Goal: Book appointment/travel/reservation

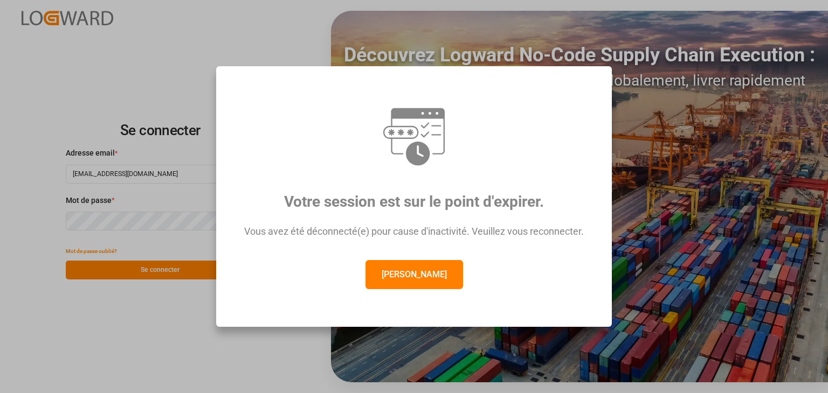
click at [416, 288] on button "[PERSON_NAME]" at bounding box center [414, 274] width 98 height 29
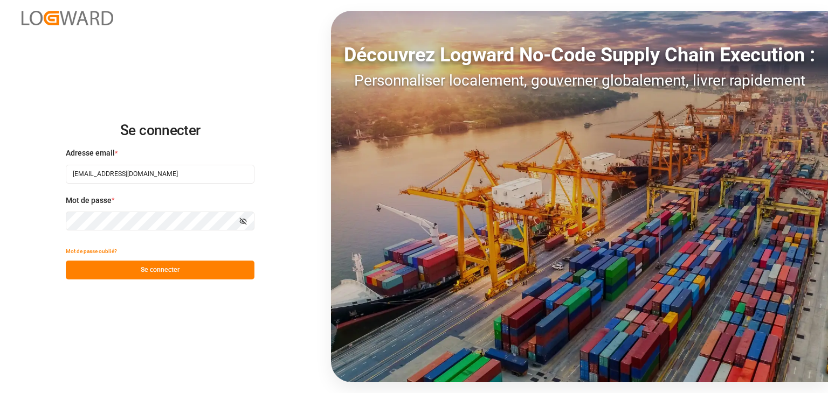
click at [156, 277] on button "Se connecter" at bounding box center [160, 270] width 189 height 19
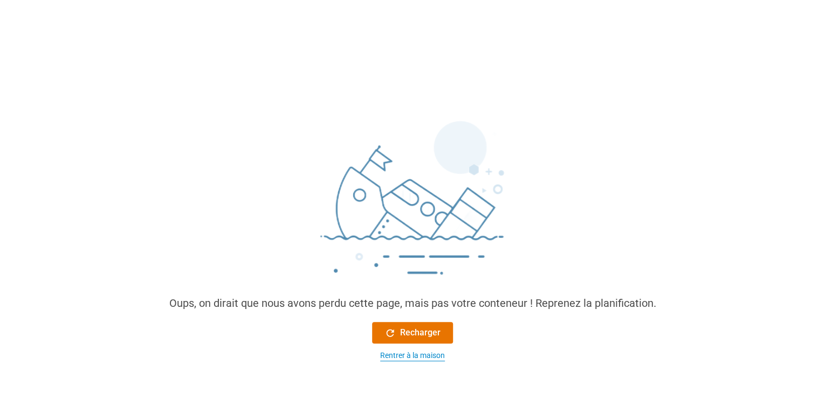
click at [418, 360] on font "Rentrer à la maison" at bounding box center [412, 355] width 65 height 9
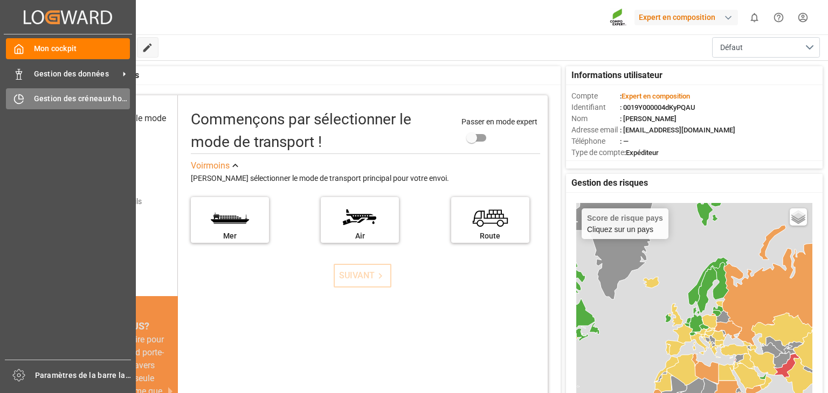
click at [25, 104] on div "Gestion des créneaux horaires Gestion des créneaux horaires" at bounding box center [68, 98] width 124 height 21
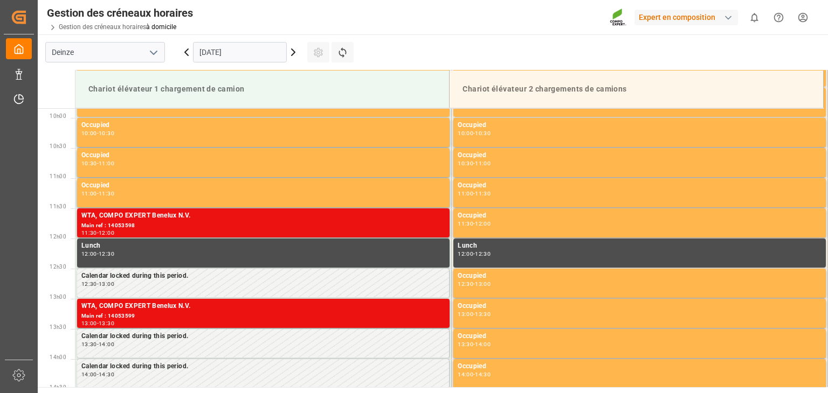
scroll to position [597, 0]
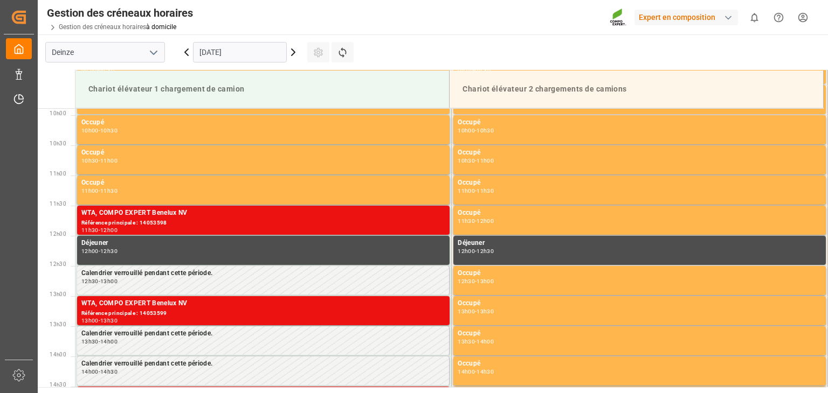
click at [212, 46] on input "[DATE]" at bounding box center [240, 52] width 94 height 20
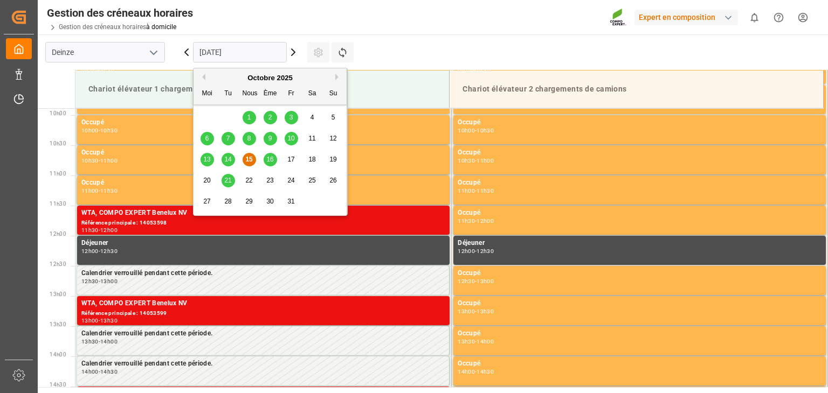
click at [227, 177] on font "21" at bounding box center [227, 181] width 7 height 8
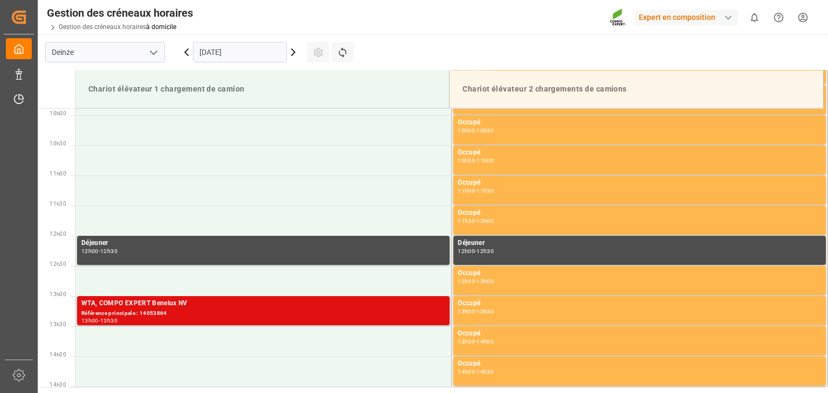
click at [222, 314] on div "Référence principale : 14053864" at bounding box center [263, 313] width 364 height 9
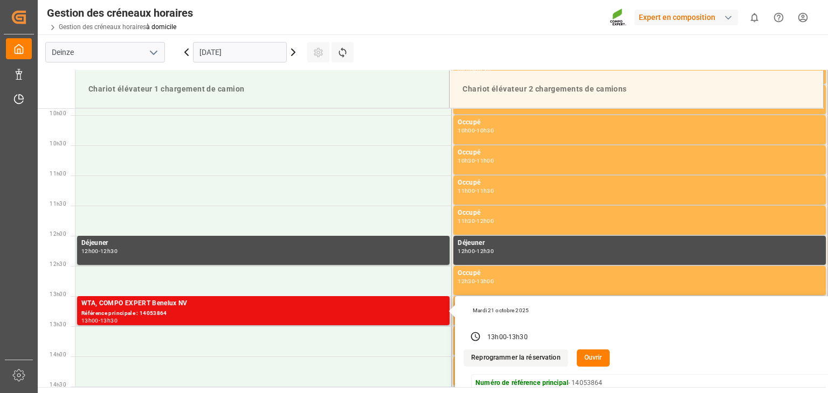
click at [579, 356] on button "Ouvrir" at bounding box center [593, 358] width 33 height 17
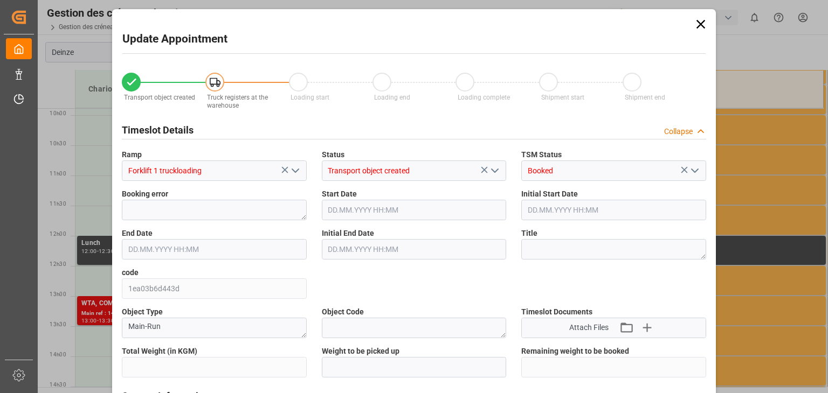
type input "24557.2"
type input "0"
type input "24"
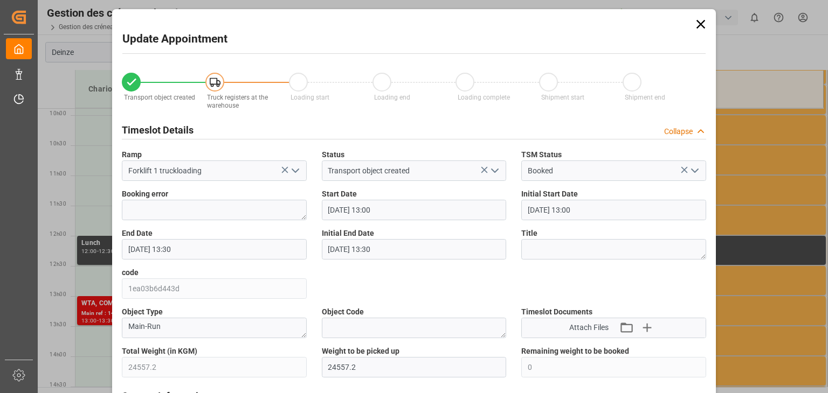
type input "[DATE] 13:00"
type input "[DATE] 13:30"
type input "[DATE] 07:33"
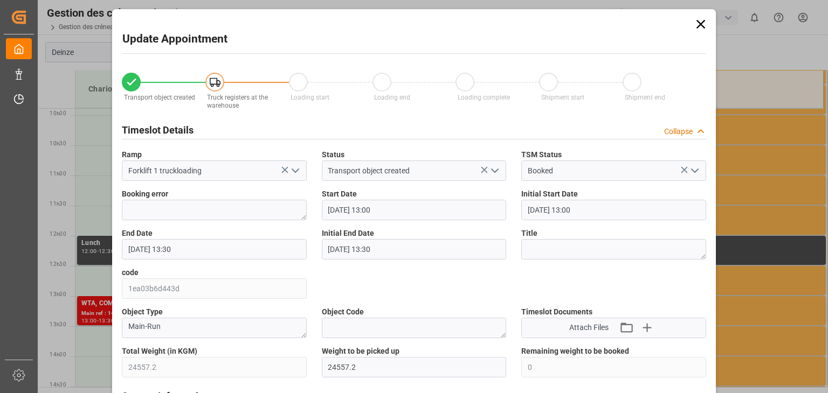
type input "[DATE] 07:24"
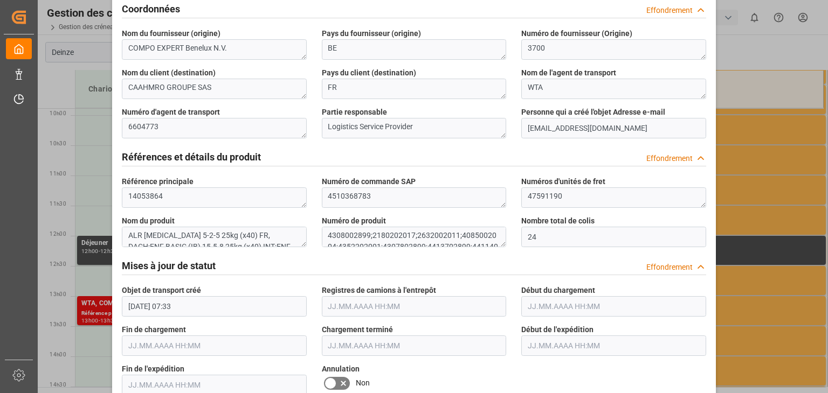
scroll to position [485, 0]
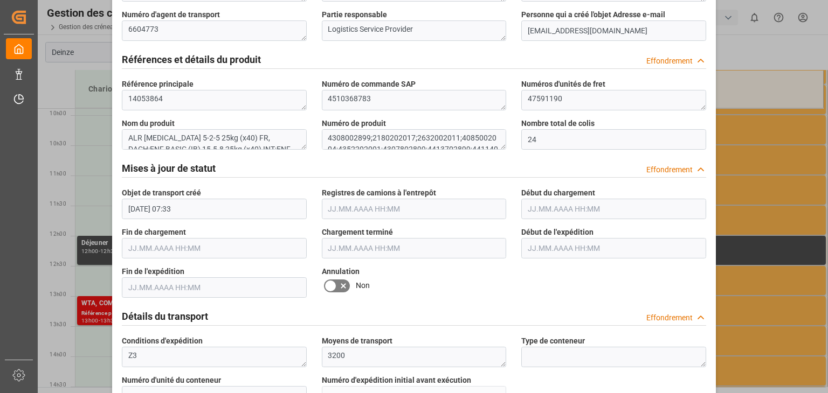
click at [331, 286] on icon at bounding box center [330, 286] width 13 height 13
click at [0, 0] on input "checkbox" at bounding box center [0, 0] width 0 height 0
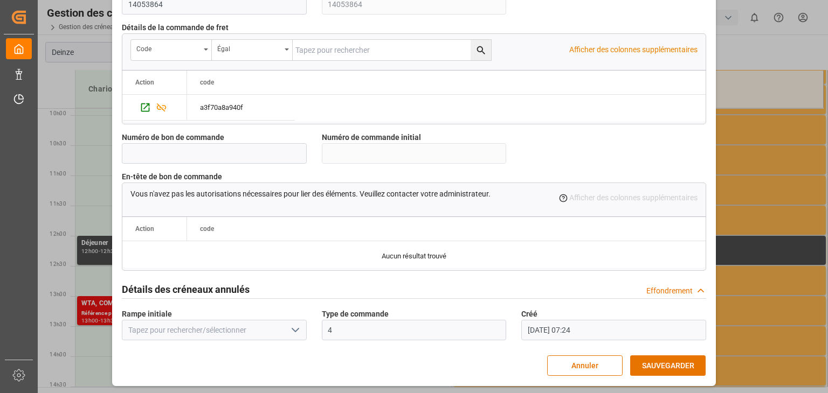
scroll to position [1025, 0]
click at [665, 363] on font "SAUVEGARDER" at bounding box center [668, 365] width 52 height 9
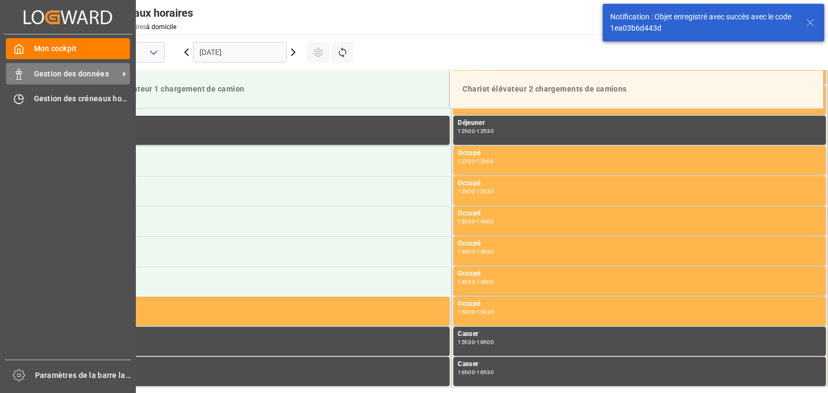
scroll to position [717, 0]
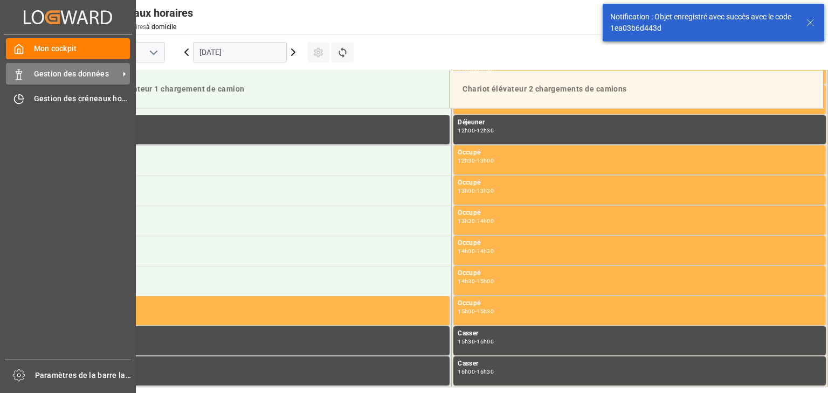
click at [28, 70] on div "Gestion des données Gestion des données" at bounding box center [68, 73] width 124 height 21
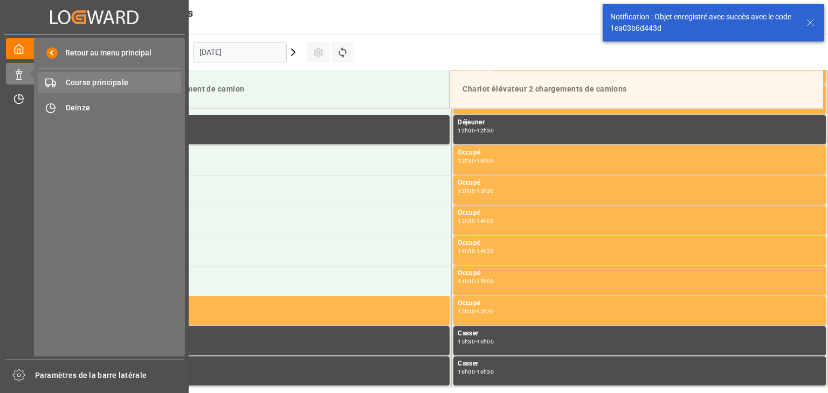
click at [86, 84] on font "Course principale" at bounding box center [97, 82] width 63 height 9
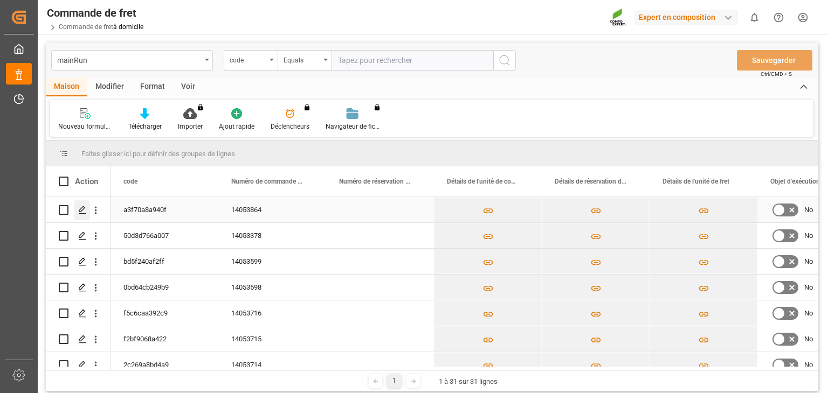
click at [79, 206] on icon "Appuyez sur ESPACE pour sélectionner cette ligne." at bounding box center [82, 210] width 9 height 9
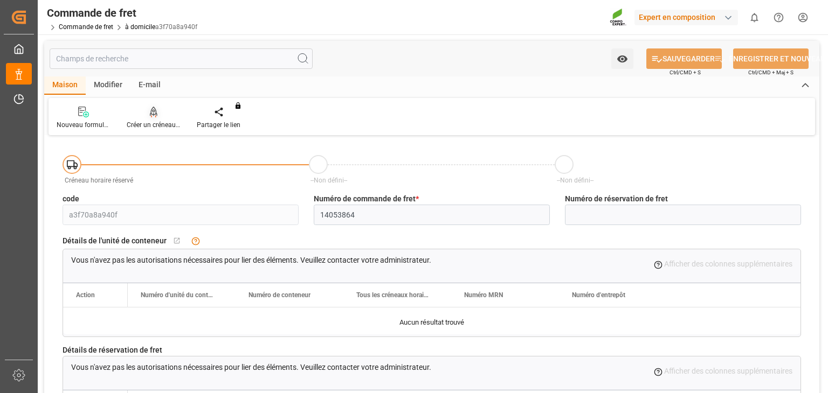
click at [157, 125] on font "Créer un créneau horaire" at bounding box center [162, 125] width 71 height 8
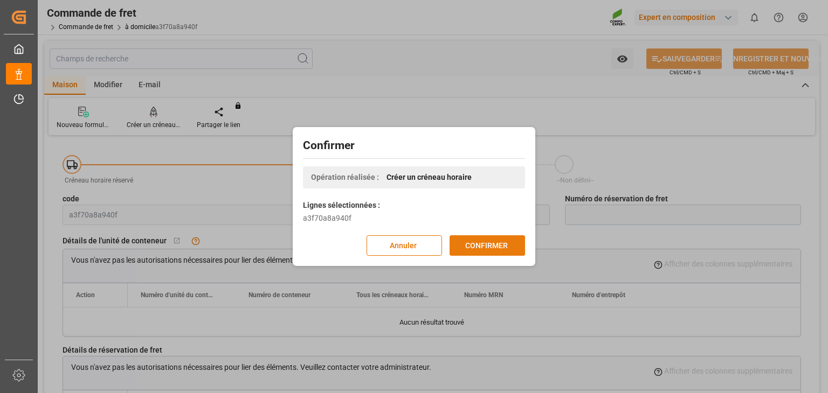
click at [481, 251] on font "CONFIRMER" at bounding box center [486, 246] width 43 height 12
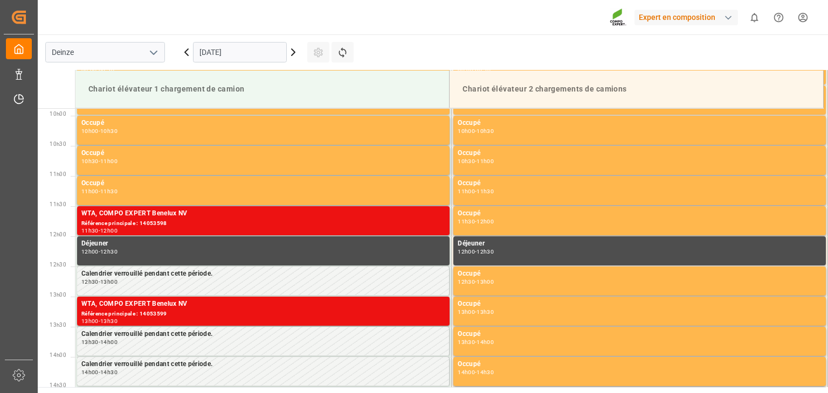
scroll to position [597, 0]
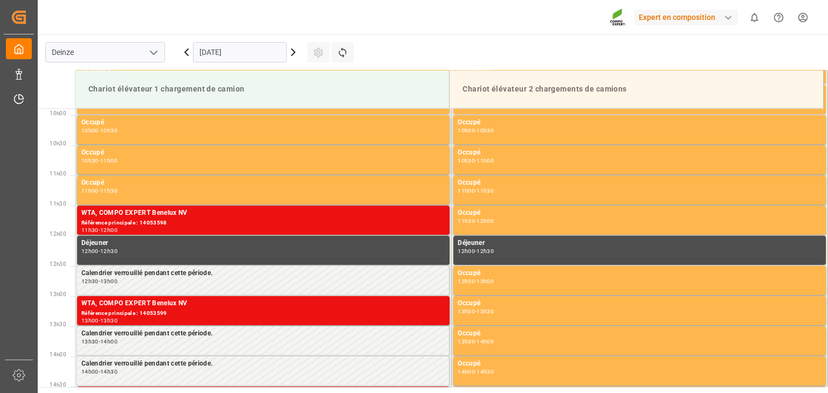
click at [275, 53] on input "[DATE]" at bounding box center [240, 52] width 94 height 20
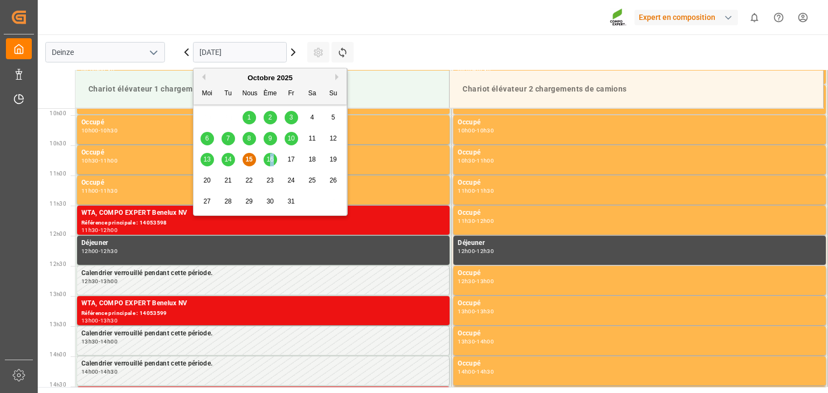
click at [272, 159] on font "16" at bounding box center [269, 160] width 7 height 8
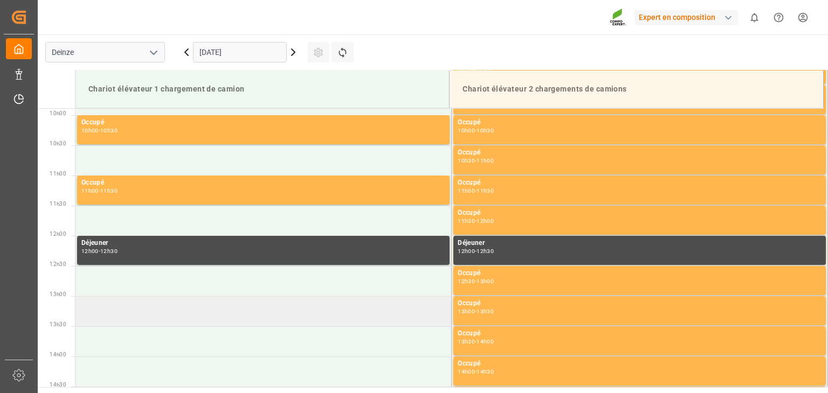
click at [169, 313] on td at bounding box center [263, 311] width 376 height 30
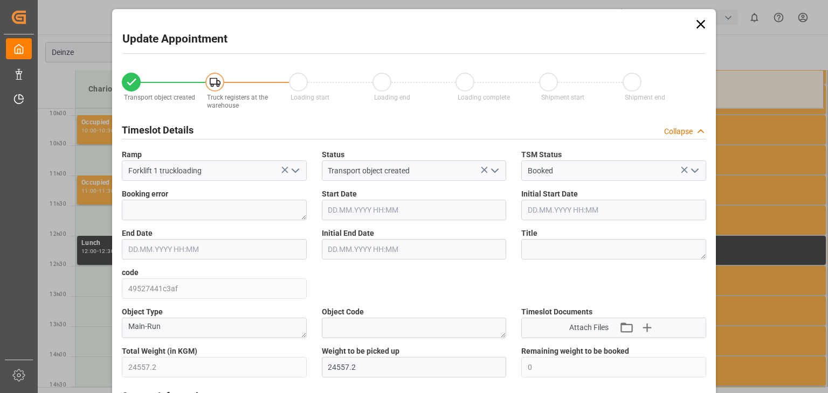
type input "24557.2"
type input "0"
type input "24"
type input "16.10.2025 13:00"
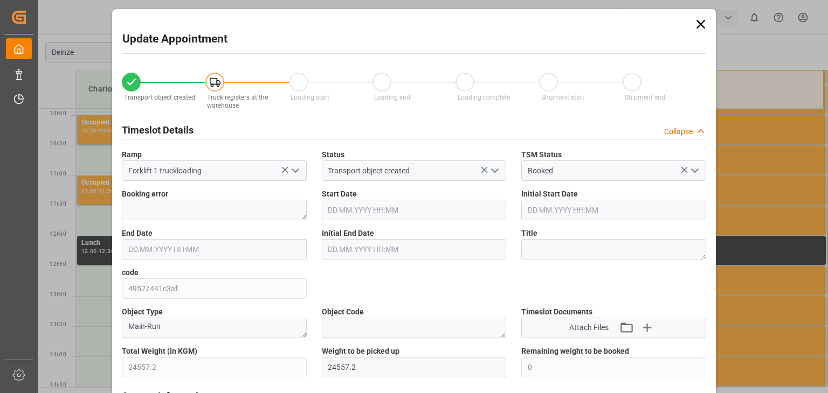
type input "16.10.2025 13:30"
type input "[DATE] 07:33"
type input "15.10.2025 08:53"
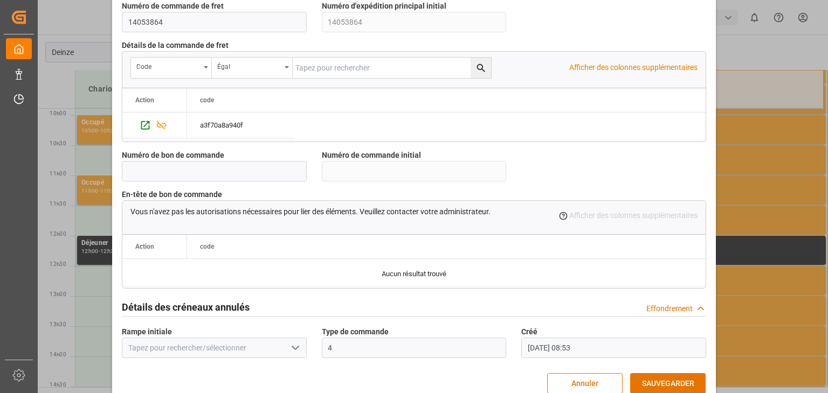
scroll to position [1025, 0]
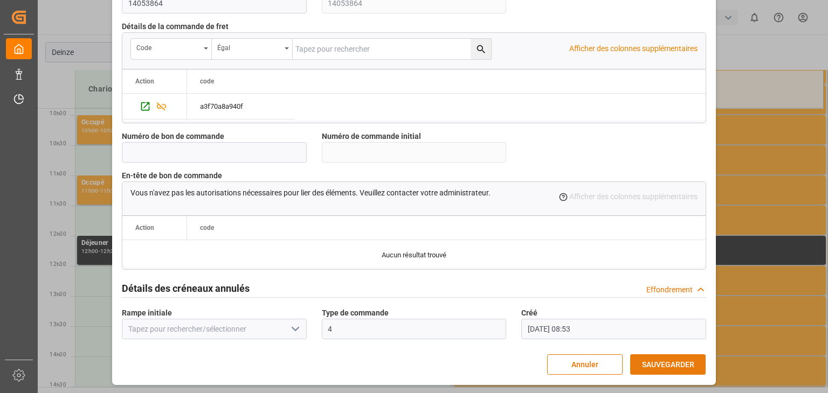
click at [660, 361] on font "SAUVEGARDER" at bounding box center [668, 365] width 52 height 9
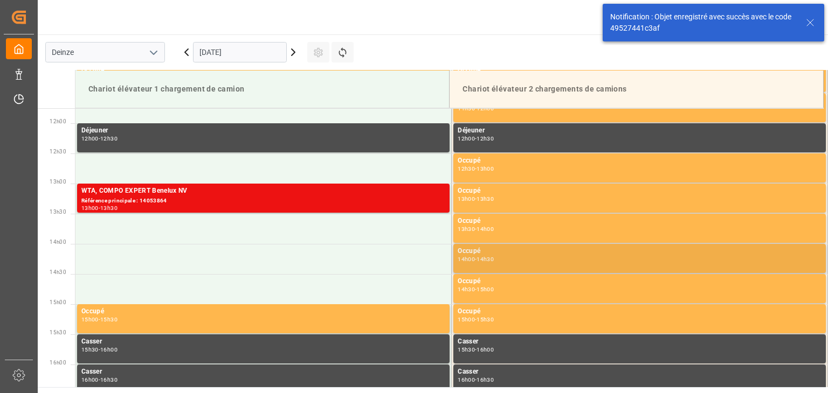
scroll to position [717, 0]
